Goal: Check status: Check status

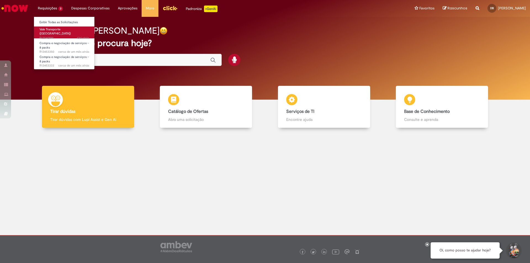
click at [50, 30] on span "Vale Transporte ([GEOGRAPHIC_DATA])" at bounding box center [54, 31] width 31 height 9
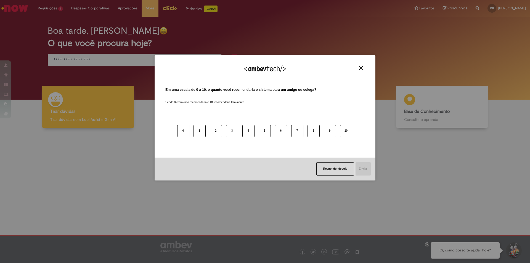
click at [362, 68] on img "Close" at bounding box center [361, 68] width 4 height 4
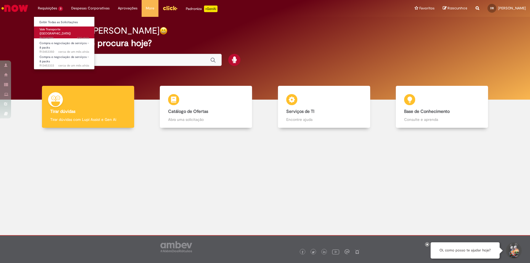
click at [58, 28] on span "Vale Transporte ([GEOGRAPHIC_DATA])" at bounding box center [54, 31] width 31 height 9
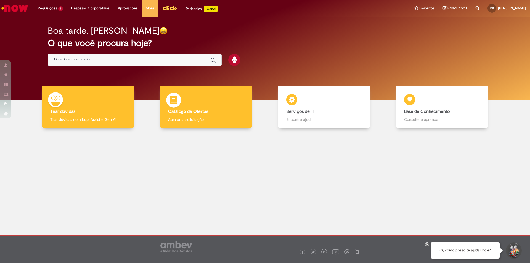
drag, startPoint x: 187, startPoint y: 107, endPoint x: 186, endPoint y: 112, distance: 5.0
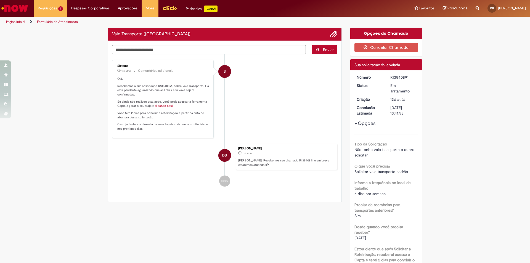
click at [77, 110] on div "Verificar Código de Barras Vale Transporte ([GEOGRAPHIC_DATA]) Enviar S Sistema…" at bounding box center [265, 210] width 530 height 364
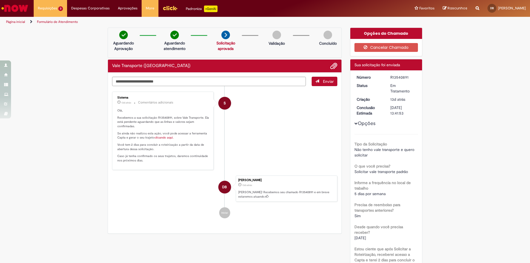
click at [163, 7] on img "Menu Cabeçalho" at bounding box center [170, 8] width 15 height 8
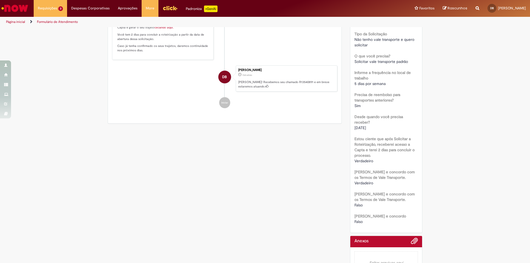
scroll to position [110, 0]
click at [360, 126] on span "[DATE]" at bounding box center [361, 127] width 12 height 5
click at [362, 128] on span "[DATE]" at bounding box center [361, 127] width 12 height 5
click at [366, 129] on span "[DATE]" at bounding box center [361, 127] width 12 height 5
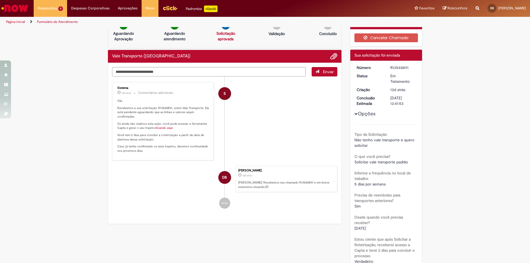
scroll to position [0, 0]
